Goal: Navigation & Orientation: Find specific page/section

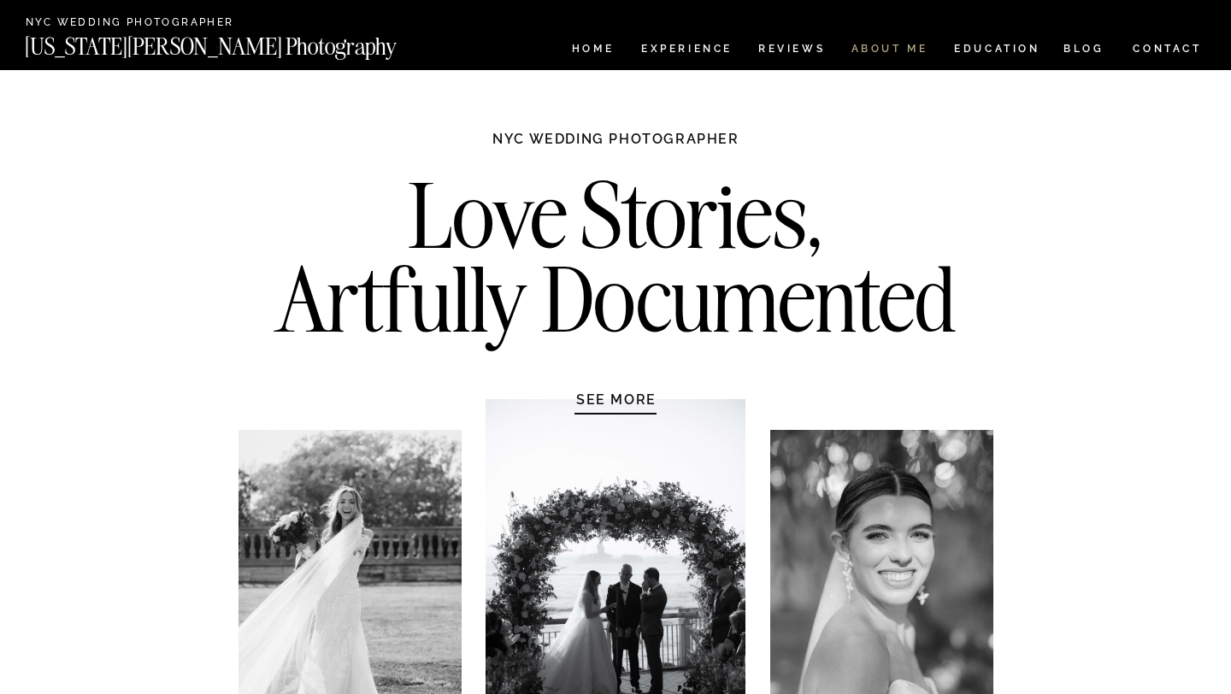
click at [898, 48] on nav "ABOUT ME" at bounding box center [889, 51] width 78 height 15
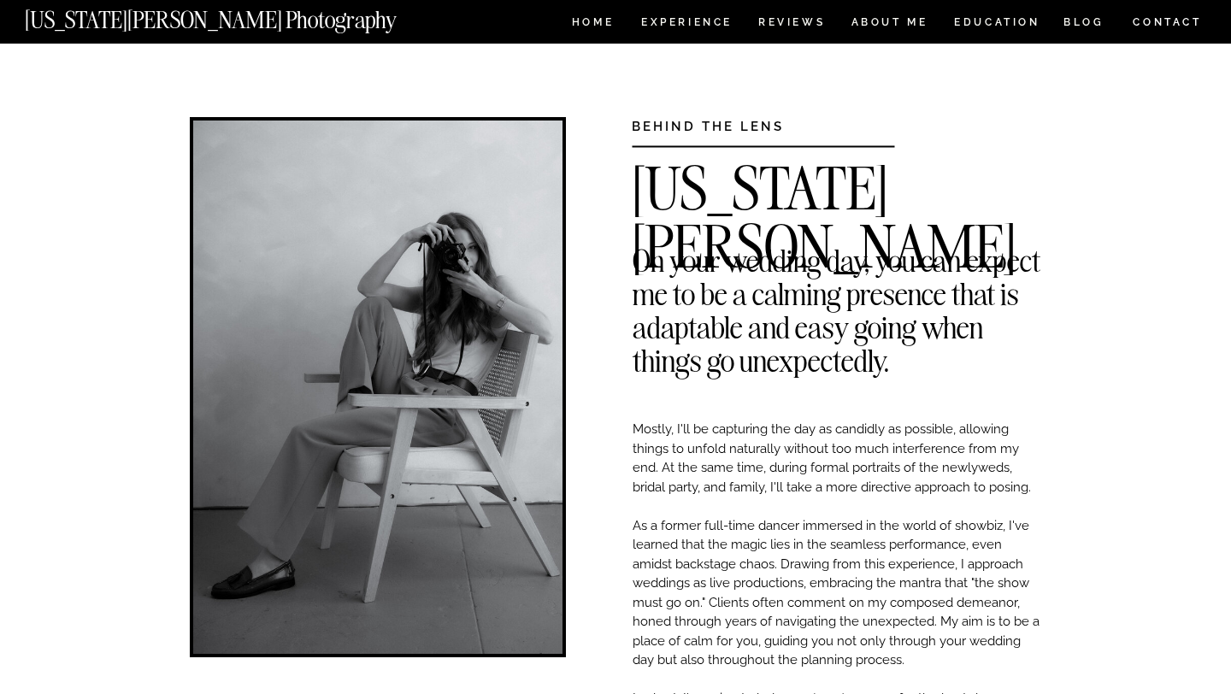
click at [914, 264] on h2 "On your wedding day, you can expect me to be a calming presence that is adaptab…" at bounding box center [837, 257] width 409 height 26
click at [597, 22] on nav "HOME" at bounding box center [592, 24] width 49 height 15
